Goal: Navigation & Orientation: Find specific page/section

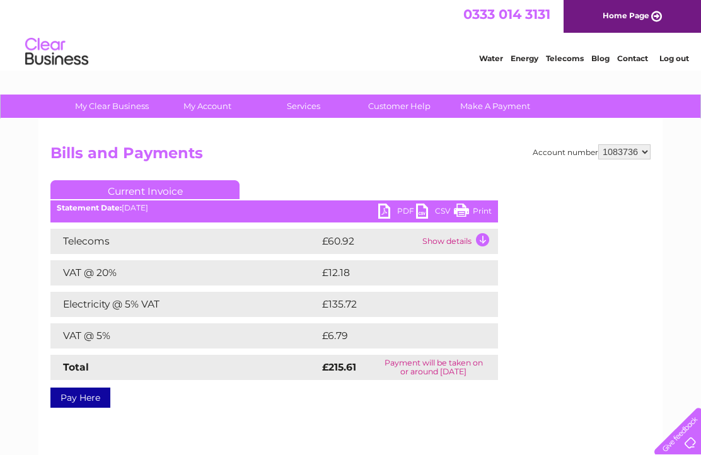
click at [481, 232] on td "Show details" at bounding box center [458, 241] width 79 height 25
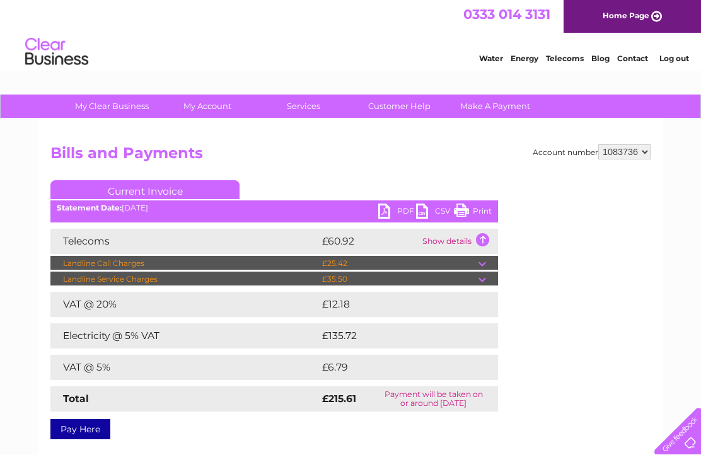
click at [482, 280] on td at bounding box center [489, 279] width 20 height 15
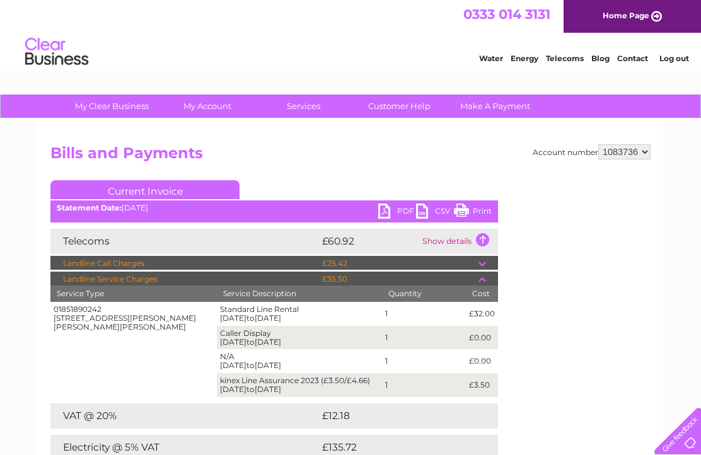
click at [480, 262] on td at bounding box center [489, 263] width 20 height 15
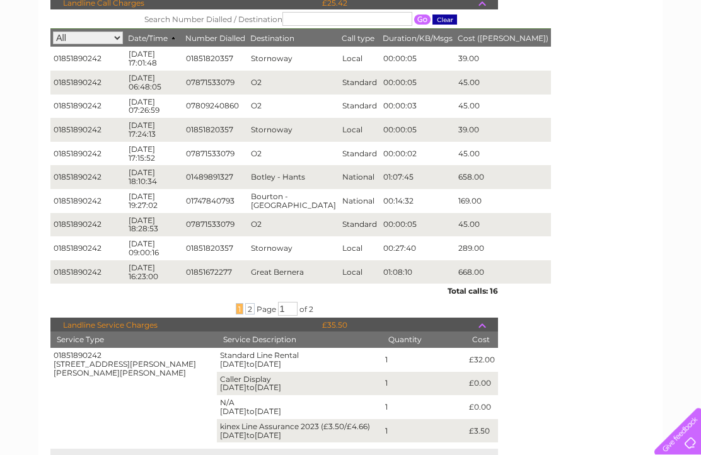
scroll to position [266, 0]
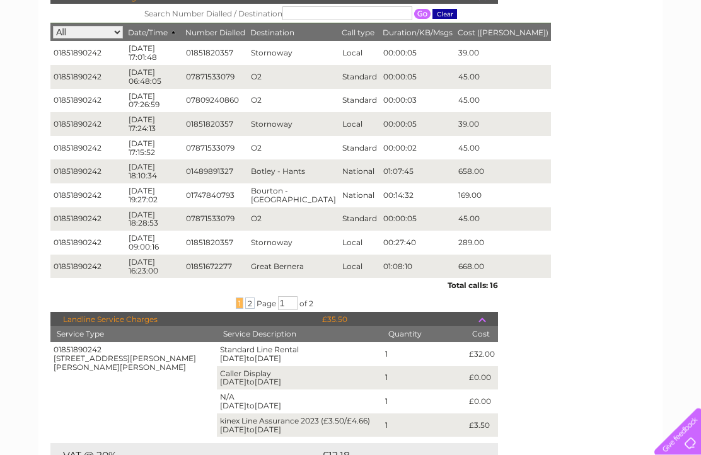
click at [228, 296] on div "... 1 2 ... Page 1 of 2" at bounding box center [274, 303] width 448 height 14
click at [240, 303] on span "1" at bounding box center [240, 303] width 8 height 11
click at [245, 306] on span "2" at bounding box center [249, 303] width 9 height 11
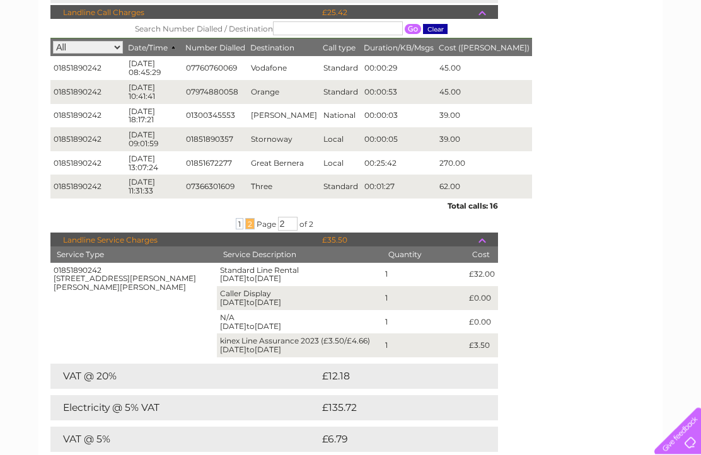
scroll to position [252, 0]
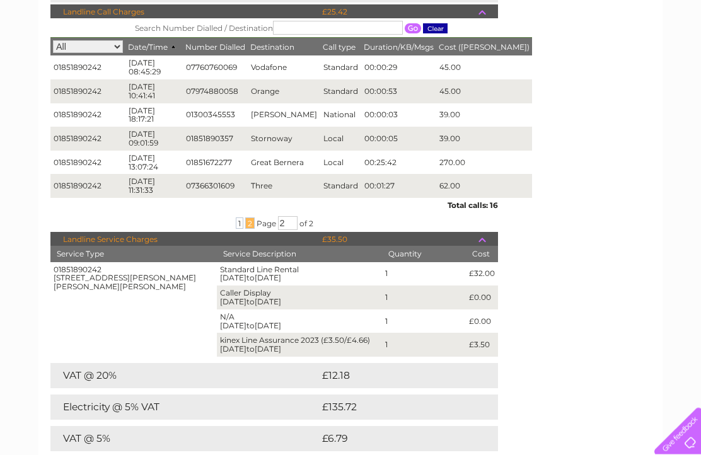
click at [599, 235] on div "Account number 1083736 Bills and Payments Current Invoice PDF CSV Print" at bounding box center [350, 199] width 600 height 613
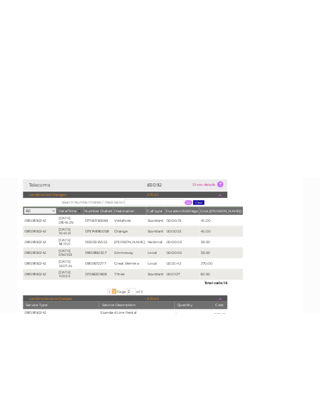
scroll to position [0, 0]
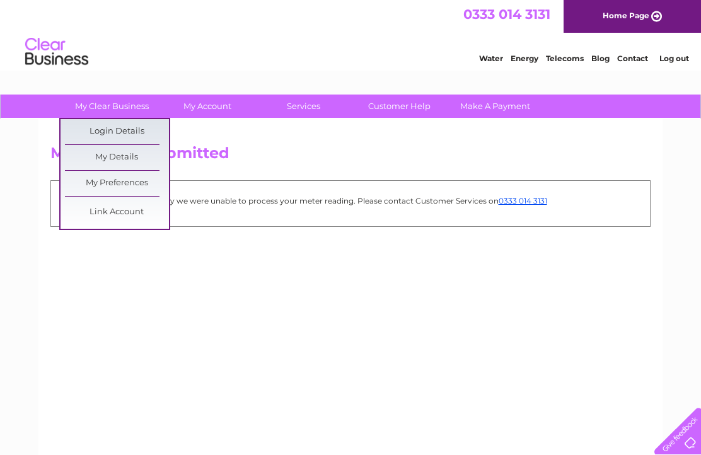
click at [85, 182] on link "My Preferences" at bounding box center [117, 183] width 104 height 25
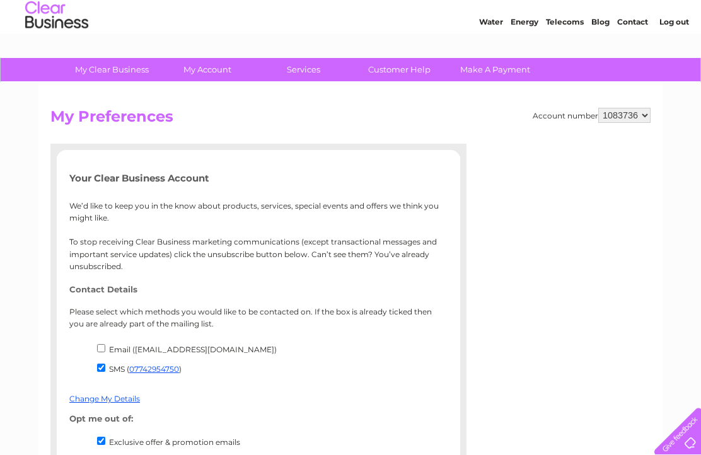
scroll to position [37, 0]
click at [400, 71] on link "Customer Help" at bounding box center [399, 69] width 104 height 23
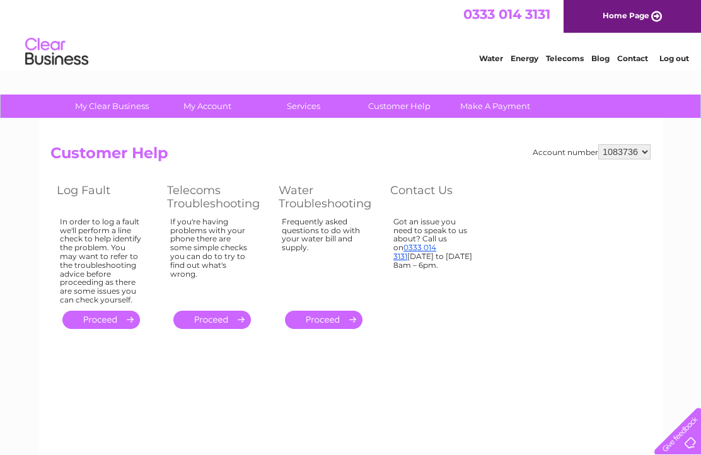
click at [640, 54] on link "Contact" at bounding box center [632, 58] width 31 height 9
